Goal: Information Seeking & Learning: Learn about a topic

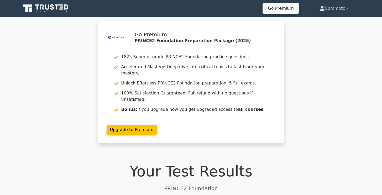
click at [335, 8] on link "Coromoto" at bounding box center [334, 8] width 54 height 11
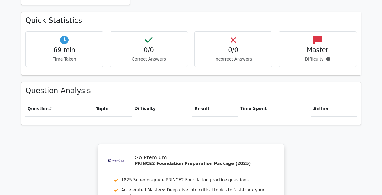
scroll to position [282, 0]
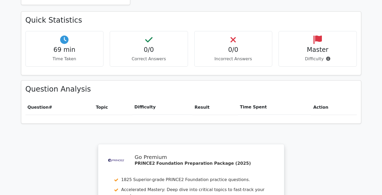
click at [303, 86] on div "Question Analysis Question # Topic Difficulty Result Time Spent Action" at bounding box center [191, 101] width 340 height 43
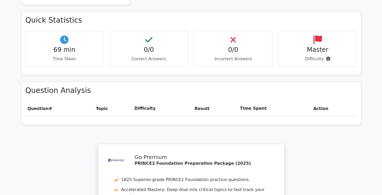
scroll to position [432, 0]
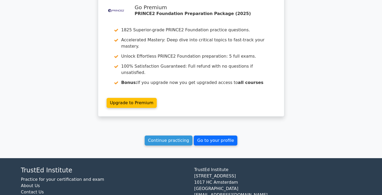
click at [220, 135] on link "Go to your profile" at bounding box center [216, 140] width 44 height 10
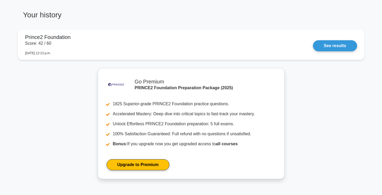
scroll to position [407, 0]
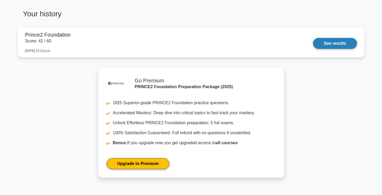
click at [323, 43] on link "See results" at bounding box center [335, 43] width 44 height 11
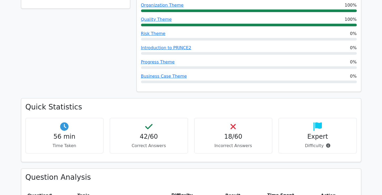
scroll to position [264, 0]
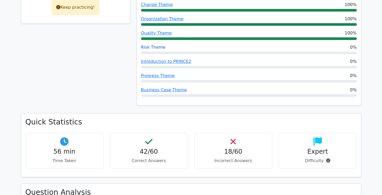
click at [158, 45] on link "Risk Theme" at bounding box center [153, 47] width 24 height 5
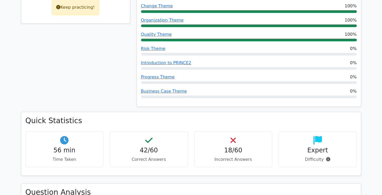
click at [187, 116] on h3 "Quick Statistics" at bounding box center [190, 120] width 331 height 9
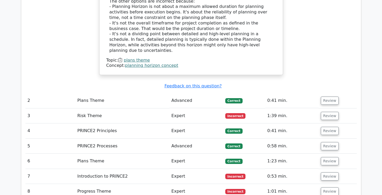
scroll to position [663, 0]
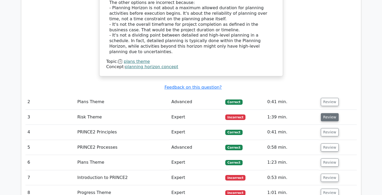
click at [327, 113] on button "Review" at bounding box center [330, 117] width 18 height 8
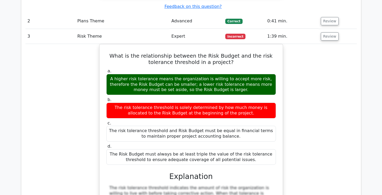
scroll to position [747, 0]
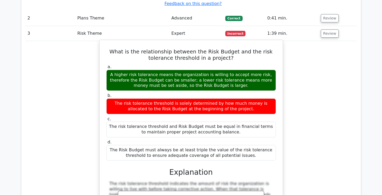
click at [113, 98] on div "The risk tolerance threshold is solely determined by how much money is allocate…" at bounding box center [191, 106] width 170 height 16
drag, startPoint x: 110, startPoint y: 80, endPoint x: 201, endPoint y: 90, distance: 91.9
click at [201, 98] on div "The risk tolerance threshold is solely determined by how much money is allocate…" at bounding box center [191, 106] width 170 height 16
click at [221, 70] on div "A higher risk tolerance means the organization is willing to accept more risk, …" at bounding box center [191, 80] width 170 height 21
drag, startPoint x: 240, startPoint y: 60, endPoint x: 117, endPoint y: 52, distance: 122.9
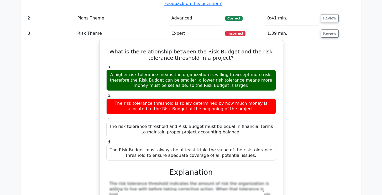
click at [117, 70] on div "A higher risk tolerance means the organization is willing to accept more risk, …" at bounding box center [191, 80] width 170 height 21
click at [130, 68] on div "a. A higher risk tolerance means the organization is willing to accept more ris…" at bounding box center [191, 112] width 176 height 98
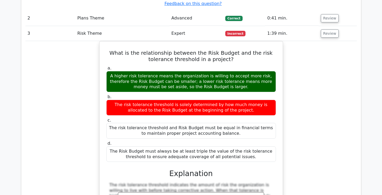
click at [302, 139] on div "What is the relationship between the Risk Budget and the risk tolerance thresho…" at bounding box center [190, 154] width 331 height 227
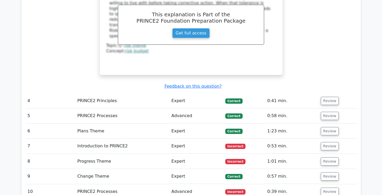
scroll to position [936, 0]
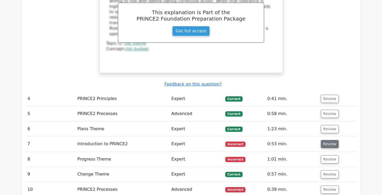
click at [329, 140] on button "Review" at bounding box center [330, 144] width 18 height 8
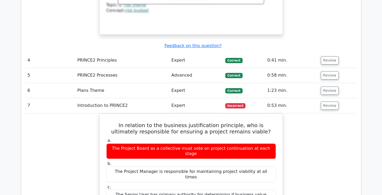
scroll to position [989, 0]
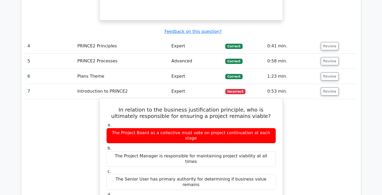
click at [245, 106] on h5 "In relation to the business justification principle, who is ultimately responsi…" at bounding box center [191, 112] width 171 height 13
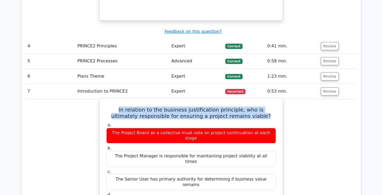
drag, startPoint x: 251, startPoint y: 93, endPoint x: 106, endPoint y: 87, distance: 144.3
click at [106, 106] on h5 "In relation to the business justification principle, who is ultimately responsi…" at bounding box center [191, 112] width 171 height 13
copy h5 "In relation to the business justification principle, who is ultimately responsi…"
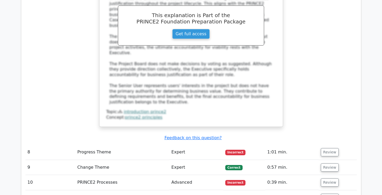
scroll to position [1230, 0]
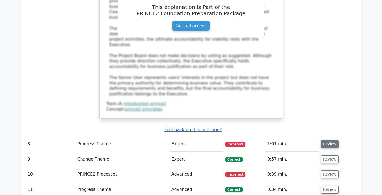
click at [328, 140] on button "Review" at bounding box center [330, 144] width 18 height 8
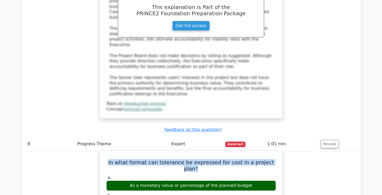
drag, startPoint x: 277, startPoint y: 111, endPoint x: 184, endPoint y: 106, distance: 93.9
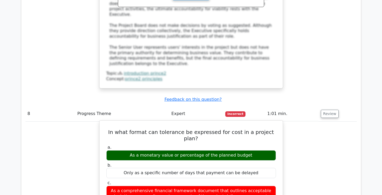
scroll to position [1262, 0]
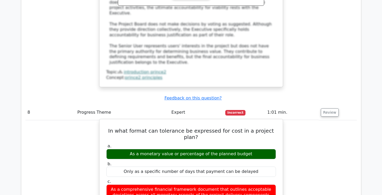
drag, startPoint x: 115, startPoint y: 132, endPoint x: 261, endPoint y: 138, distance: 146.7
click at [261, 184] on div "As a comprehensive financial framework document that outlines acceptable deviat…" at bounding box center [191, 192] width 170 height 16
drag, startPoint x: 264, startPoint y: 139, endPoint x: 117, endPoint y: 131, distance: 146.5
click at [117, 184] on div "As a comprehensive financial framework document that outlines acceptable deviat…" at bounding box center [191, 192] width 170 height 16
click at [274, 179] on label "c. As a comprehensive financial framework document that outlines acceptable dev…" at bounding box center [191, 189] width 170 height 21
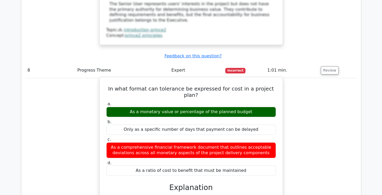
scroll to position [1314, 0]
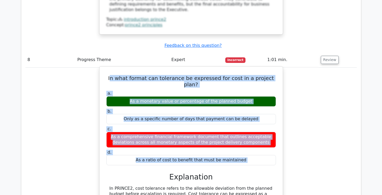
drag, startPoint x: 112, startPoint y: 26, endPoint x: 108, endPoint y: 118, distance: 91.5
click at [108, 118] on div "In what format can tolerance be expressed for cost in a project plan? a. As a m…" at bounding box center [191, 170] width 179 height 202
copy div "n what format can tolerance be expressed for cost in a project plan? a. As a mo…"
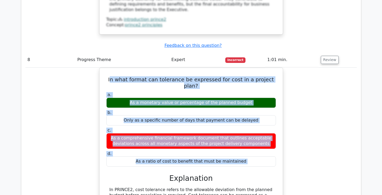
click at [290, 106] on div "In what format can tolerance be expressed for cost in a project plan? a. As a m…" at bounding box center [190, 173] width 331 height 213
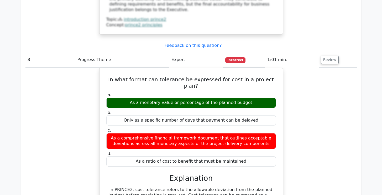
click at [288, 110] on div "In what format can tolerance be expressed for cost in a project plan? a. As a m…" at bounding box center [190, 173] width 331 height 213
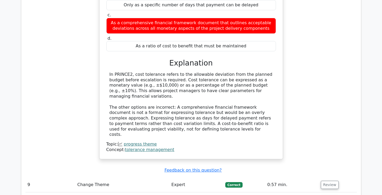
scroll to position [1430, 0]
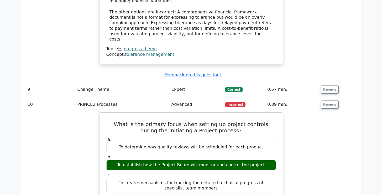
scroll to position [1514, 0]
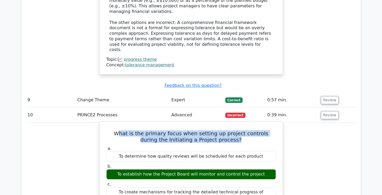
drag, startPoint x: 112, startPoint y: 66, endPoint x: 227, endPoint y: 73, distance: 114.5
click at [227, 130] on h5 "What is the primary focus when setting up project controls during the Initiatin…" at bounding box center [191, 136] width 171 height 13
drag, startPoint x: 227, startPoint y: 73, endPoint x: 108, endPoint y: 63, distance: 118.9
click at [108, 130] on h5 "What is the primary focus when setting up project controls during the Initiatin…" at bounding box center [191, 136] width 171 height 13
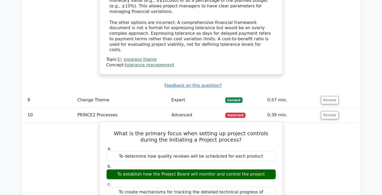
drag, startPoint x: 254, startPoint y: 149, endPoint x: 128, endPoint y: 146, distance: 126.1
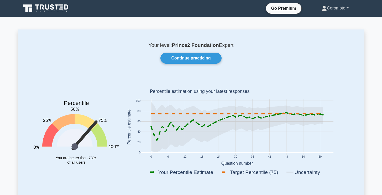
click at [338, 7] on link "Coromoto" at bounding box center [335, 8] width 52 height 11
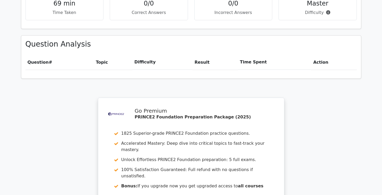
scroll to position [242, 0]
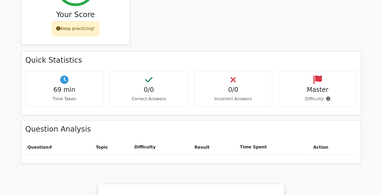
click at [159, 139] on th "Difficulty" at bounding box center [162, 146] width 60 height 15
click at [318, 139] on th "Action" at bounding box center [333, 146] width 45 height 15
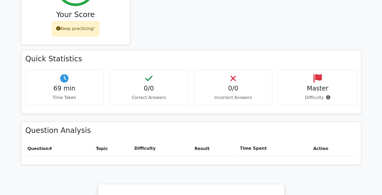
click at [152, 81] on div "0/0 Correct Answers" at bounding box center [149, 87] width 78 height 35
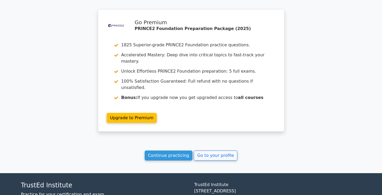
scroll to position [417, 0]
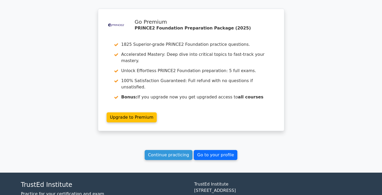
click at [223, 150] on link "Go to your profile" at bounding box center [216, 155] width 44 height 10
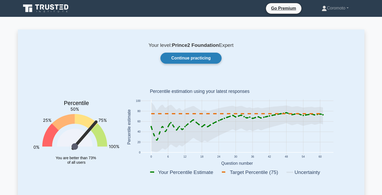
click at [208, 58] on link "Continue practicing" at bounding box center [190, 58] width 61 height 11
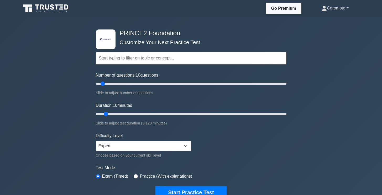
click at [334, 8] on link "Coromoto" at bounding box center [335, 8] width 52 height 11
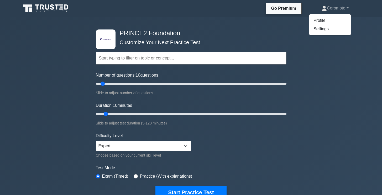
click at [134, 40] on div "Topics Introduction to PRINCE2 PRINCE2 Principles Organization Theme Business C…" at bounding box center [191, 51] width 191 height 30
